Goal: Task Accomplishment & Management: Use online tool/utility

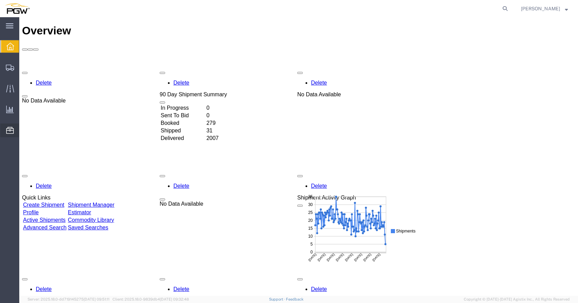
click at [0, 0] on span "Location Appointment" at bounding box center [0, 0] width 0 height 0
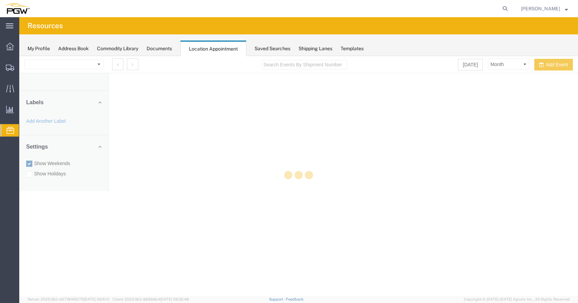
select select "28253"
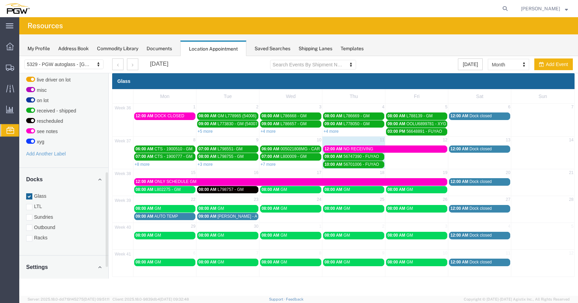
drag, startPoint x: 107, startPoint y: 165, endPoint x: 114, endPoint y: 264, distance: 99.4
click at [114, 264] on div "5329 - PGW autoglass - Chillicothe 5329 - PGW autoglass - [GEOGRAPHIC_DATA] [DA…" at bounding box center [298, 166] width 559 height 221
click at [28, 235] on div at bounding box center [29, 238] width 6 height 6
click at [19, 56] on input "Racks" at bounding box center [19, 56] width 0 height 0
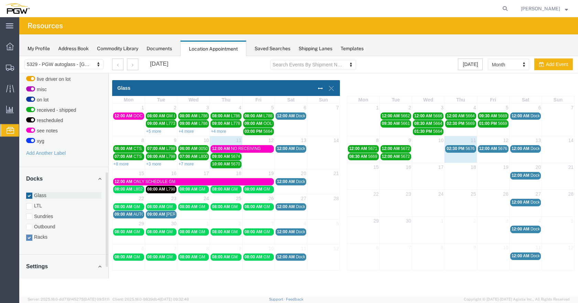
click at [30, 193] on div at bounding box center [29, 196] width 6 height 6
click at [19, 56] on input "Glass" at bounding box center [19, 56] width 0 height 0
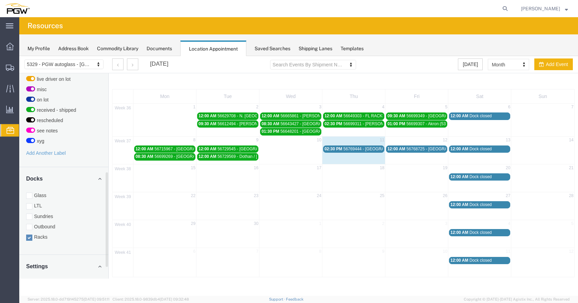
drag, startPoint x: 29, startPoint y: 190, endPoint x: 40, endPoint y: 244, distance: 54.5
click at [29, 193] on div at bounding box center [29, 196] width 6 height 6
click at [19, 56] on input "Glass" at bounding box center [19, 56] width 0 height 0
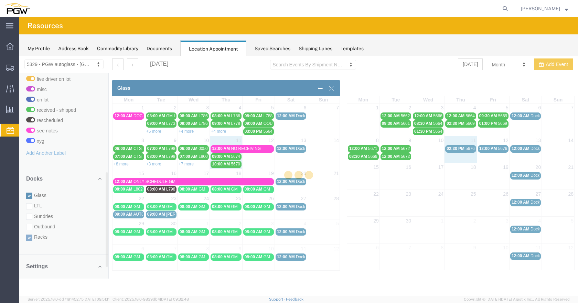
click at [31, 232] on div at bounding box center [298, 176] width 559 height 240
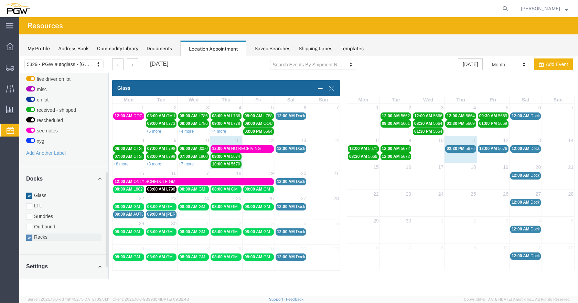
drag, startPoint x: 30, startPoint y: 231, endPoint x: 27, endPoint y: 205, distance: 25.7
click at [30, 235] on div at bounding box center [29, 238] width 6 height 6
click at [19, 56] on input "Racks" at bounding box center [19, 56] width 0 height 0
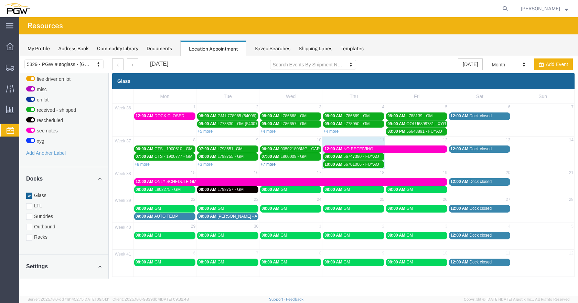
click at [268, 163] on link "+7 more" at bounding box center [268, 164] width 15 height 5
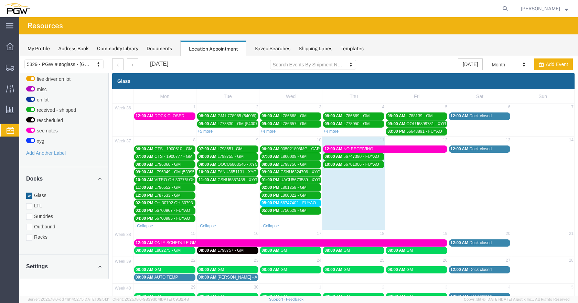
scroll to position [49, 0]
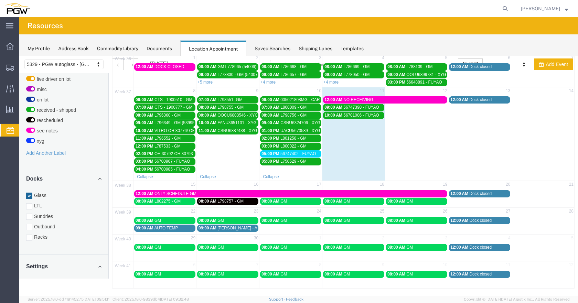
click at [304, 153] on span "56747402 - FUYAO" at bounding box center [299, 154] width 36 height 5
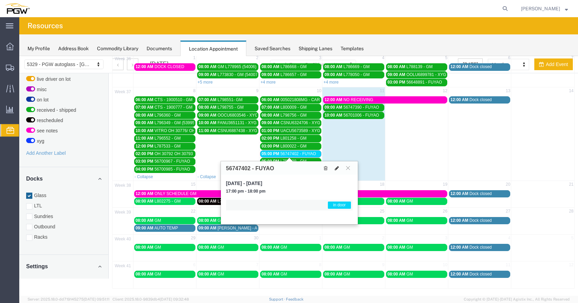
click at [338, 167] on icon at bounding box center [337, 168] width 4 height 5
select select "1"
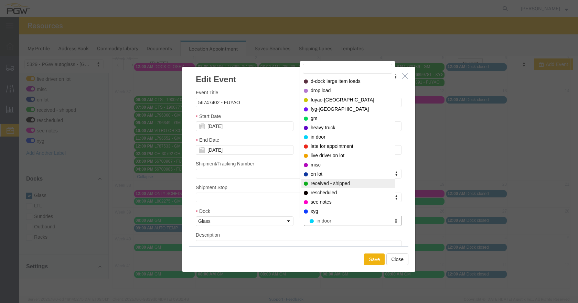
select select "200"
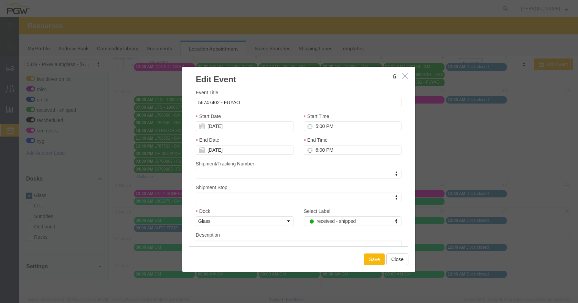
click at [375, 258] on button "Save" at bounding box center [374, 260] width 21 height 12
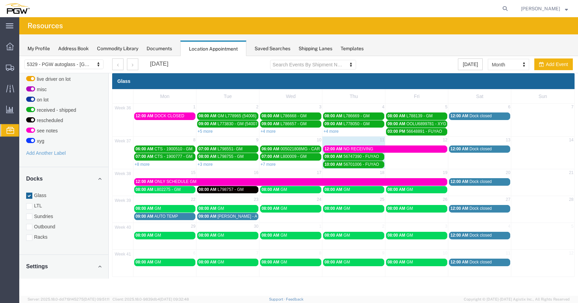
scroll to position [0, 0]
click at [271, 162] on link "+7 more" at bounding box center [268, 164] width 15 height 5
